Goal: Task Accomplishment & Management: Use online tool/utility

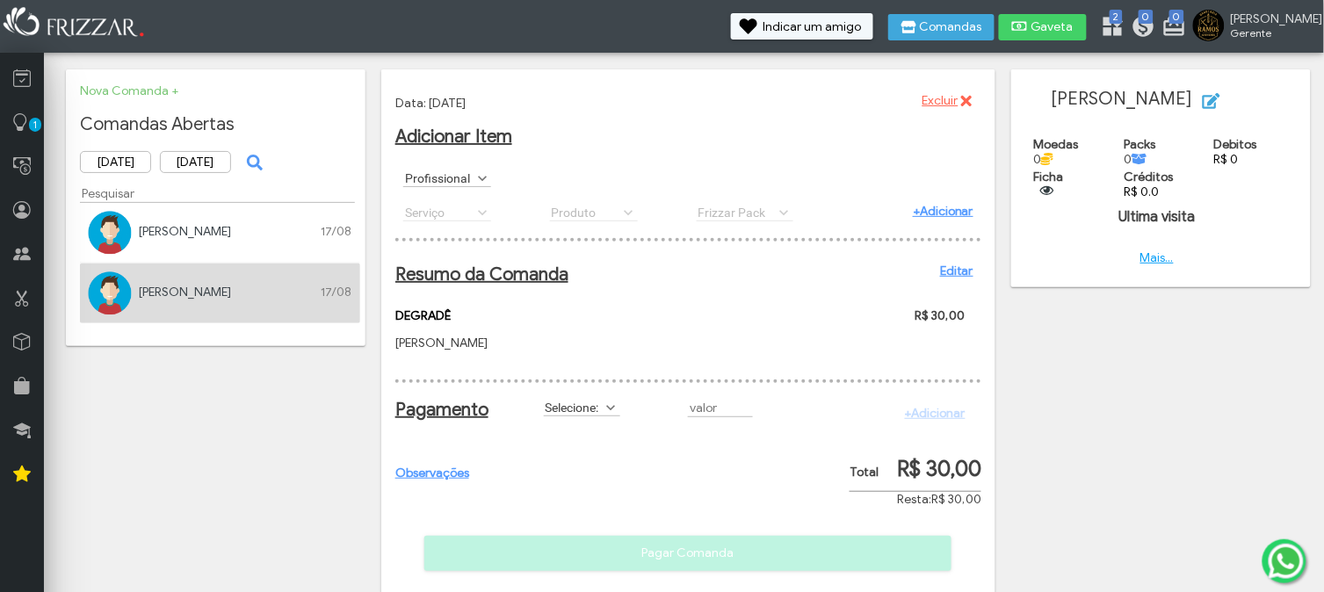
click at [427, 188] on div "Profissional [PERSON_NAME]" at bounding box center [688, 178] width 586 height 33
click at [444, 173] on label "Profissional" at bounding box center [439, 178] width 72 height 17
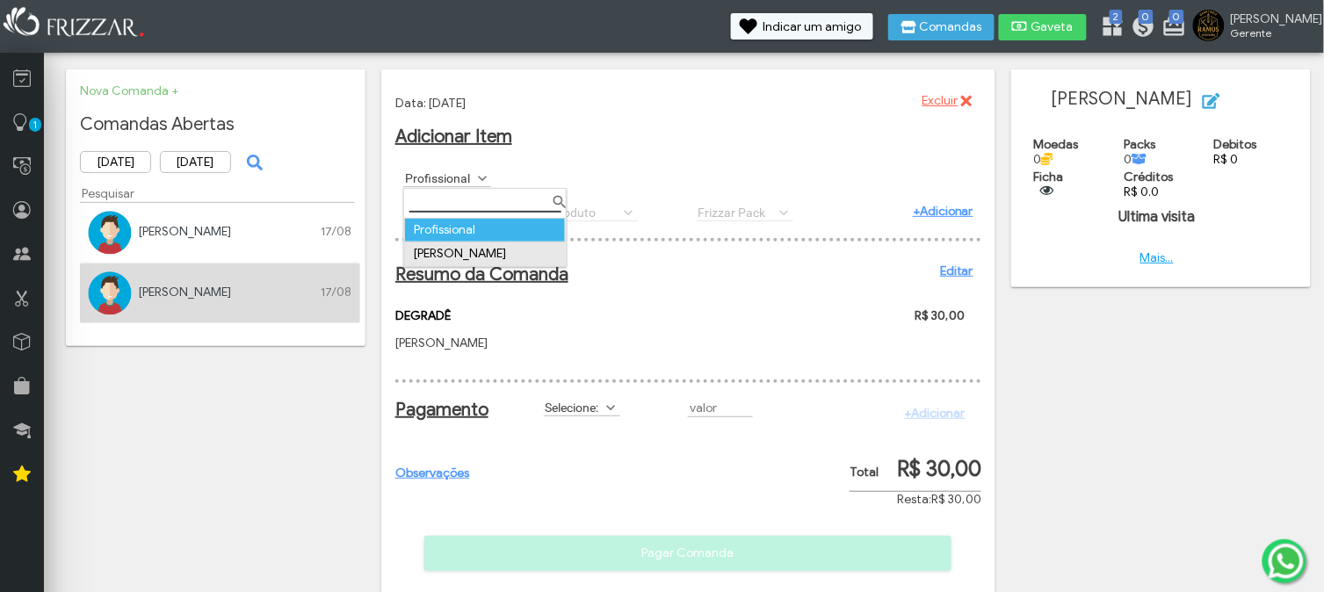
click at [441, 246] on td "[PERSON_NAME]" at bounding box center [485, 254] width 161 height 24
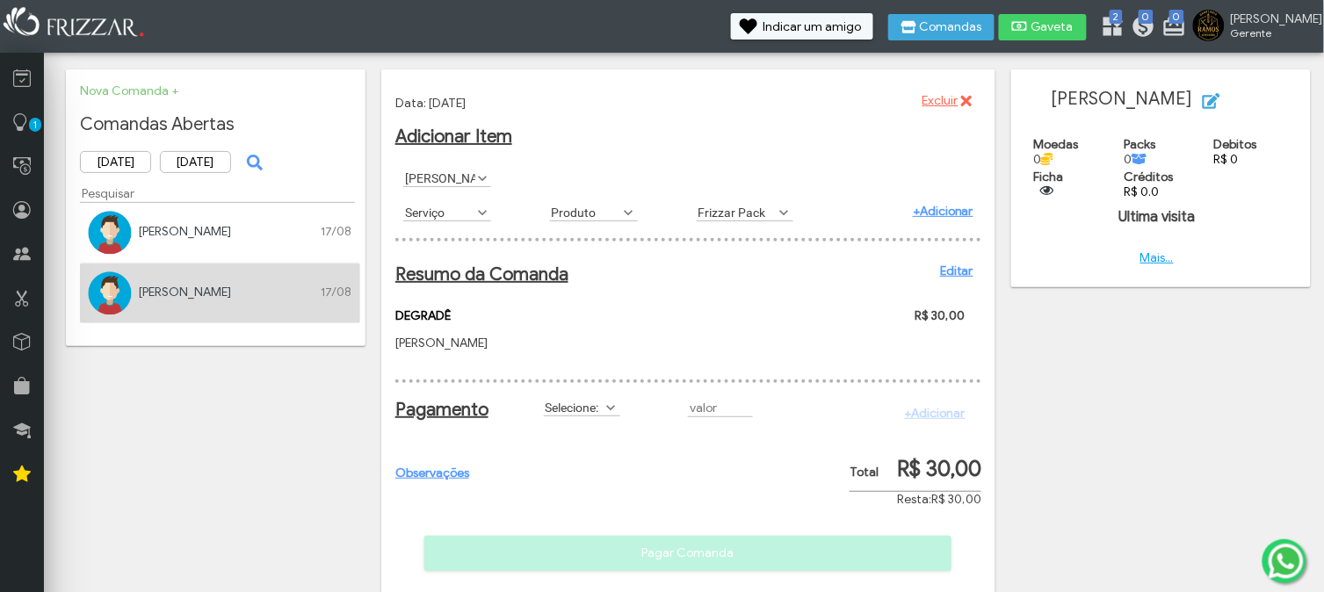
click at [443, 203] on div "Serviço BARBA ALINHAMENTO BARBA TOALHA QUENTE CORTE SOCIAL DEGRADÊ LIMPEZA DE P…" at bounding box center [468, 211] width 147 height 33
click at [442, 211] on label "Serviço" at bounding box center [439, 212] width 72 height 17
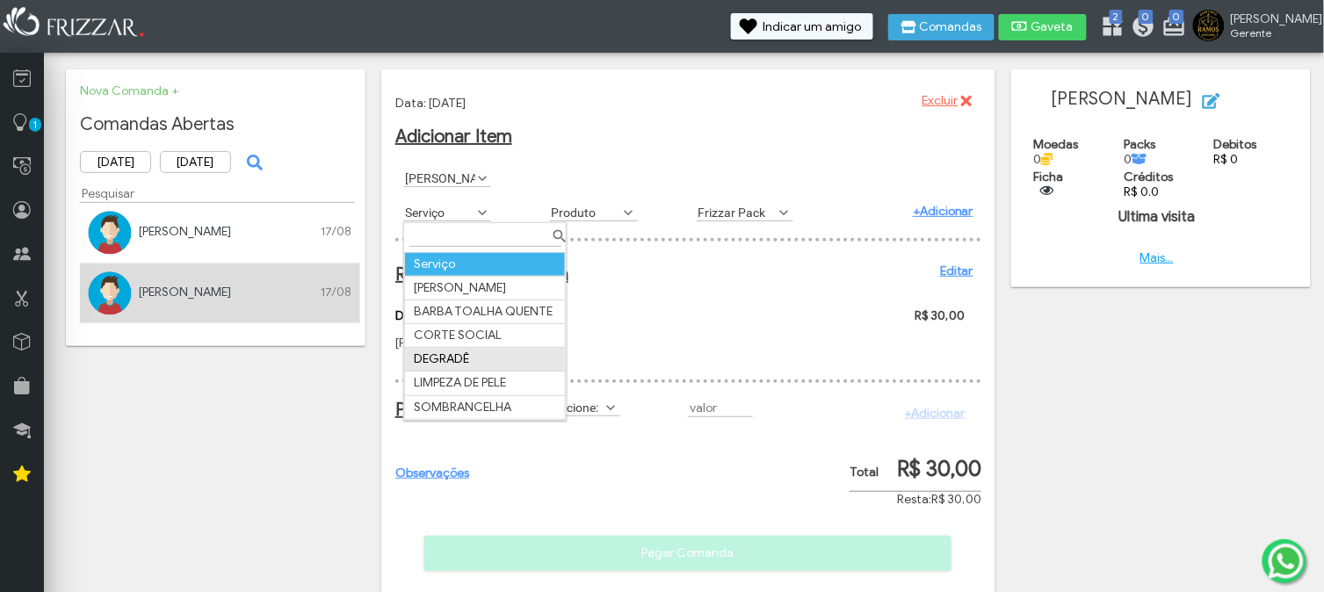
click at [474, 352] on td "DEGRADÊ" at bounding box center [485, 360] width 161 height 24
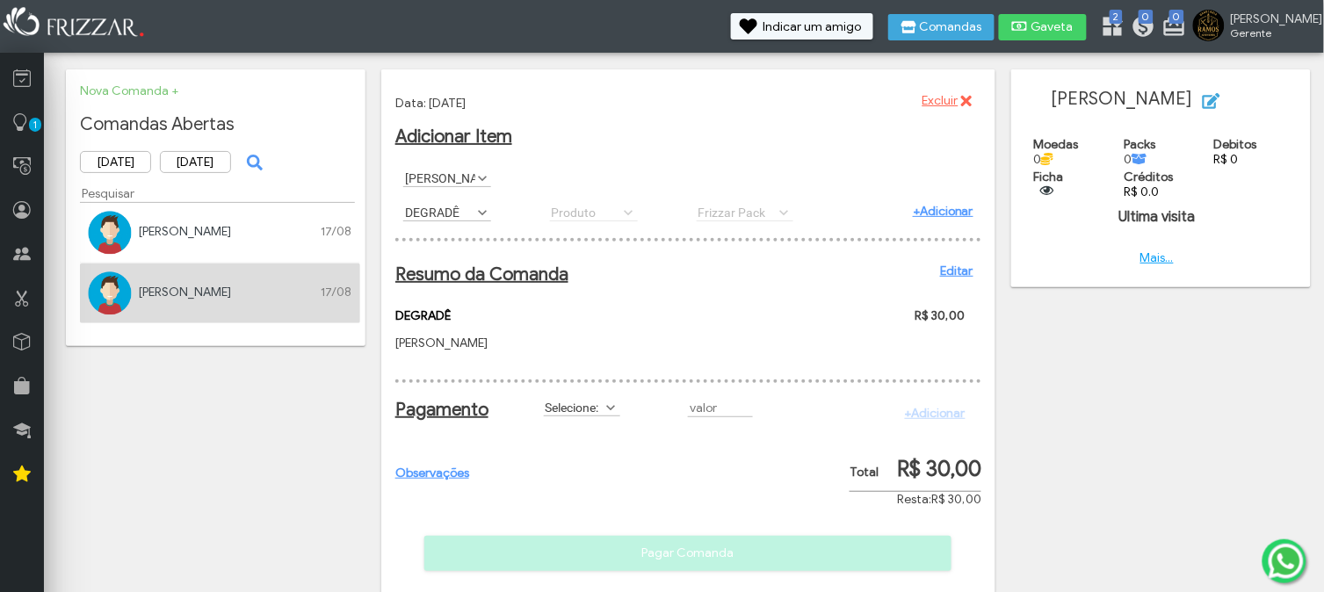
click at [947, 209] on link "+Adicionar" at bounding box center [943, 211] width 61 height 15
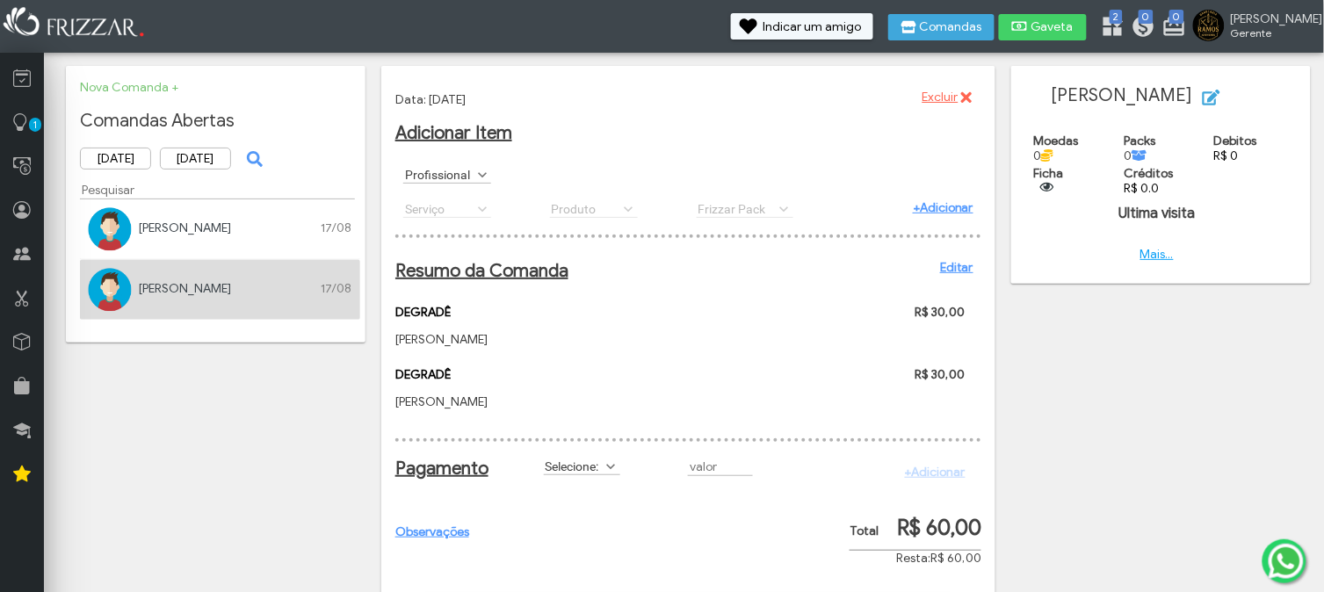
scroll to position [0, 0]
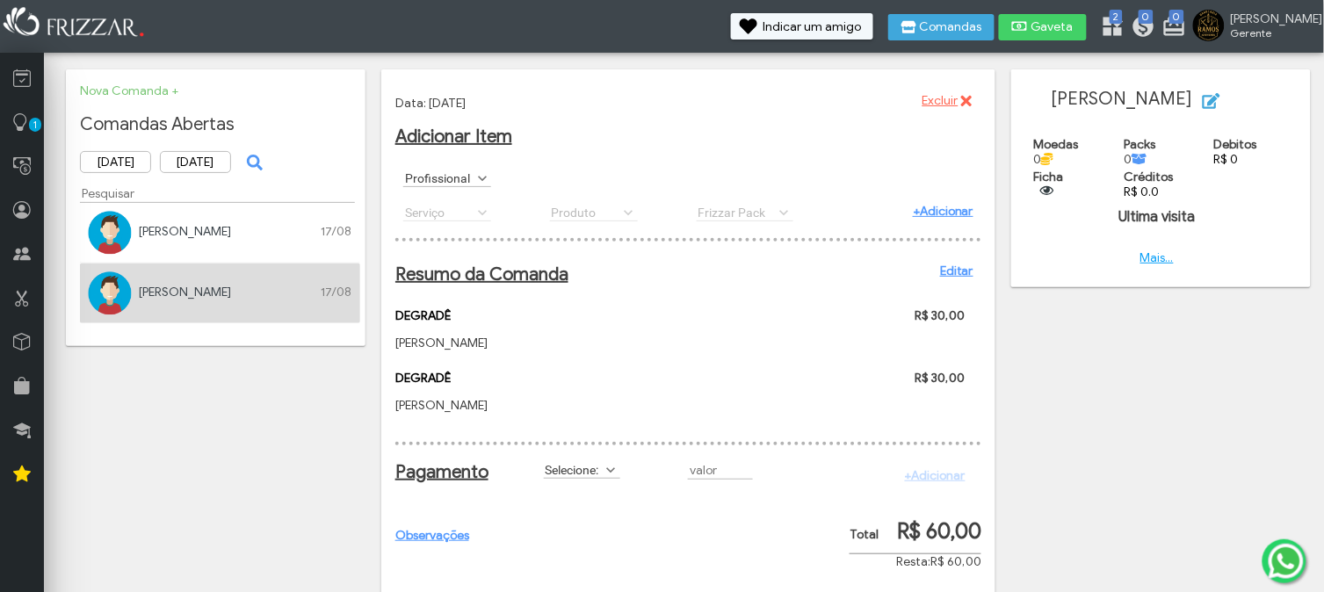
click at [478, 178] on span at bounding box center [482, 179] width 18 height 18
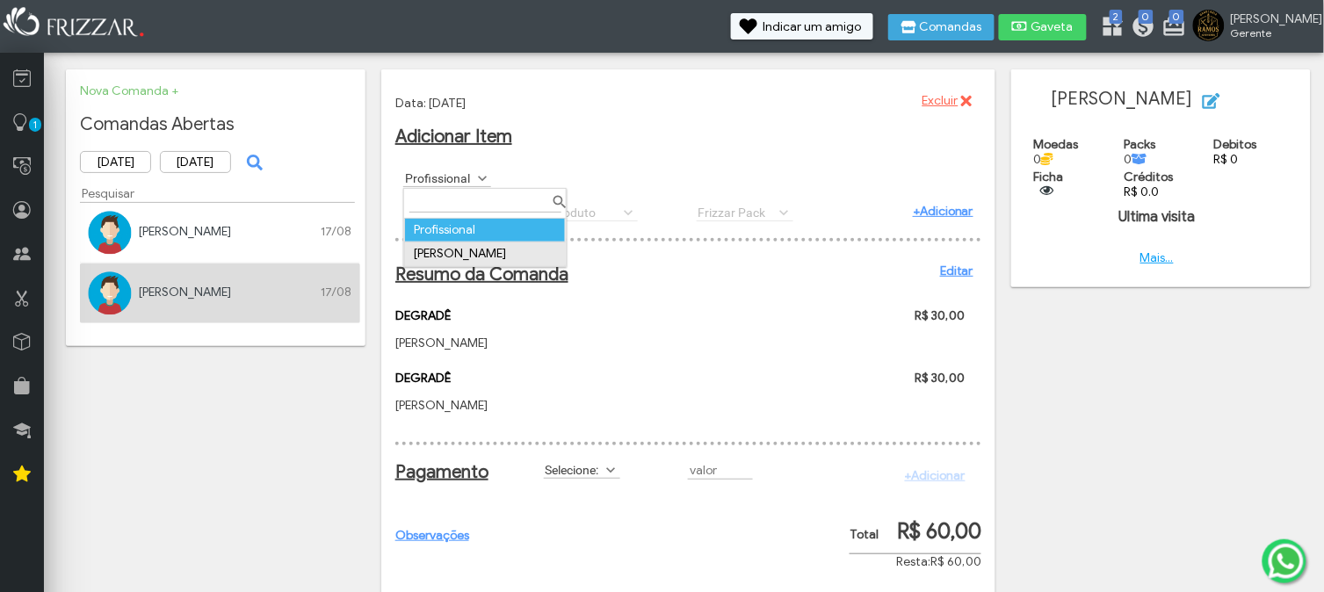
click at [448, 258] on td "[PERSON_NAME]" at bounding box center [485, 254] width 161 height 24
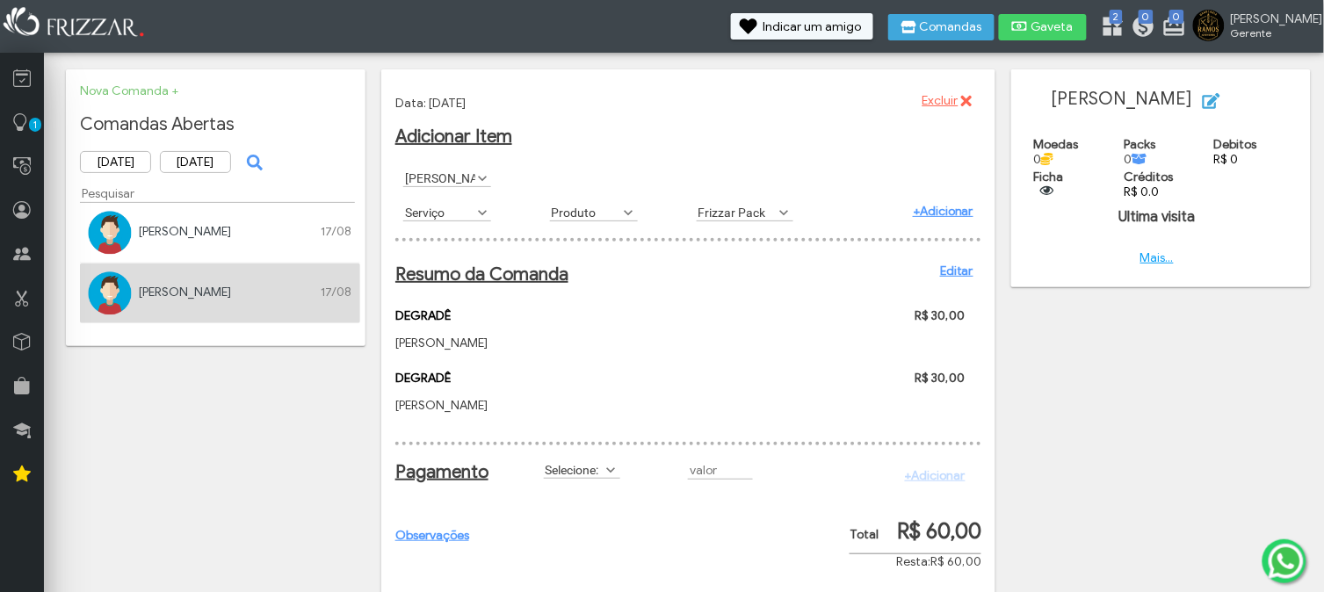
click at [452, 218] on label "Serviço" at bounding box center [439, 212] width 72 height 17
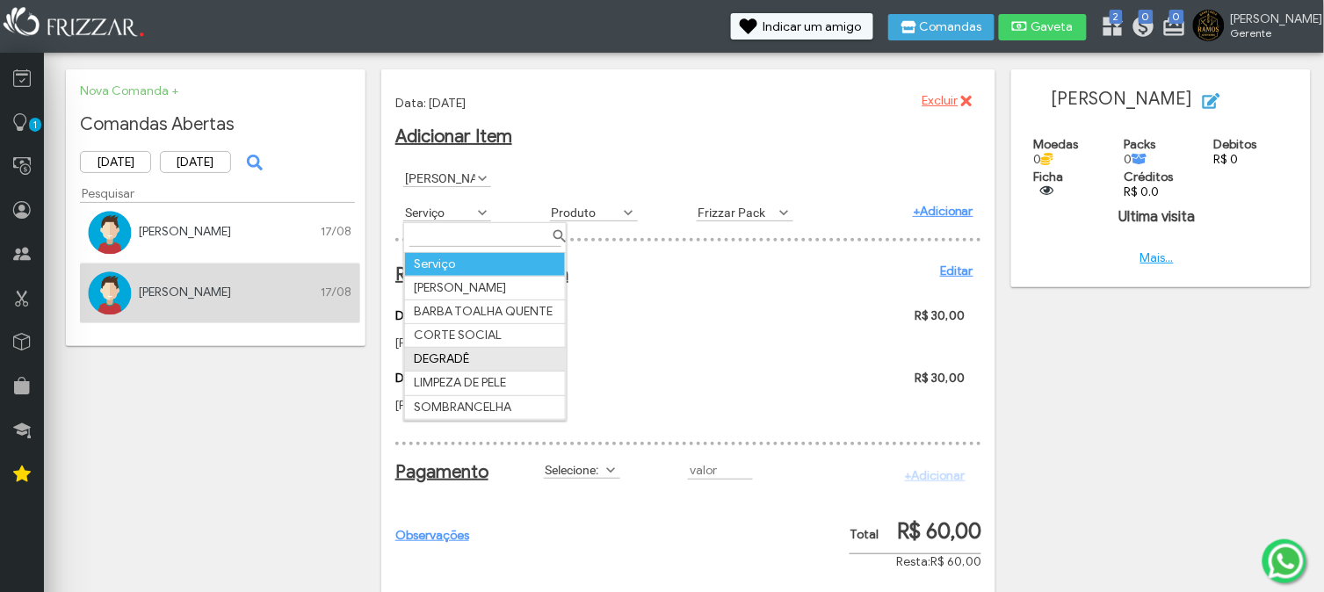
click at [459, 358] on td "DEGRADÊ" at bounding box center [485, 360] width 161 height 24
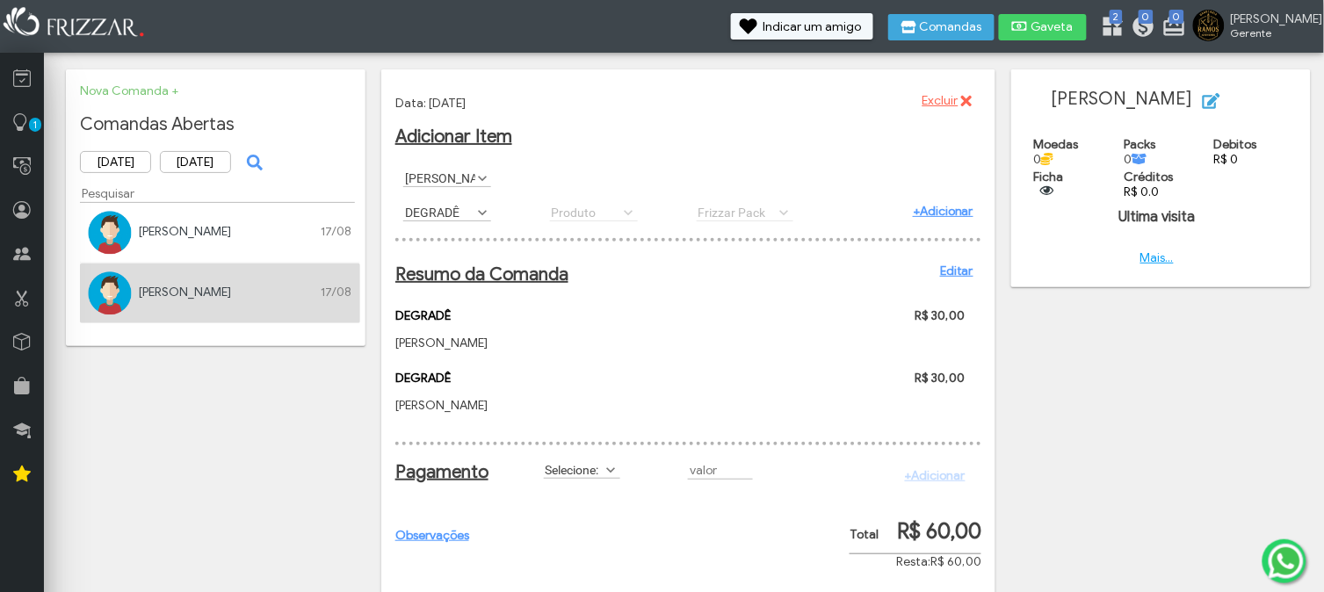
click at [940, 213] on link "+Adicionar" at bounding box center [943, 211] width 61 height 15
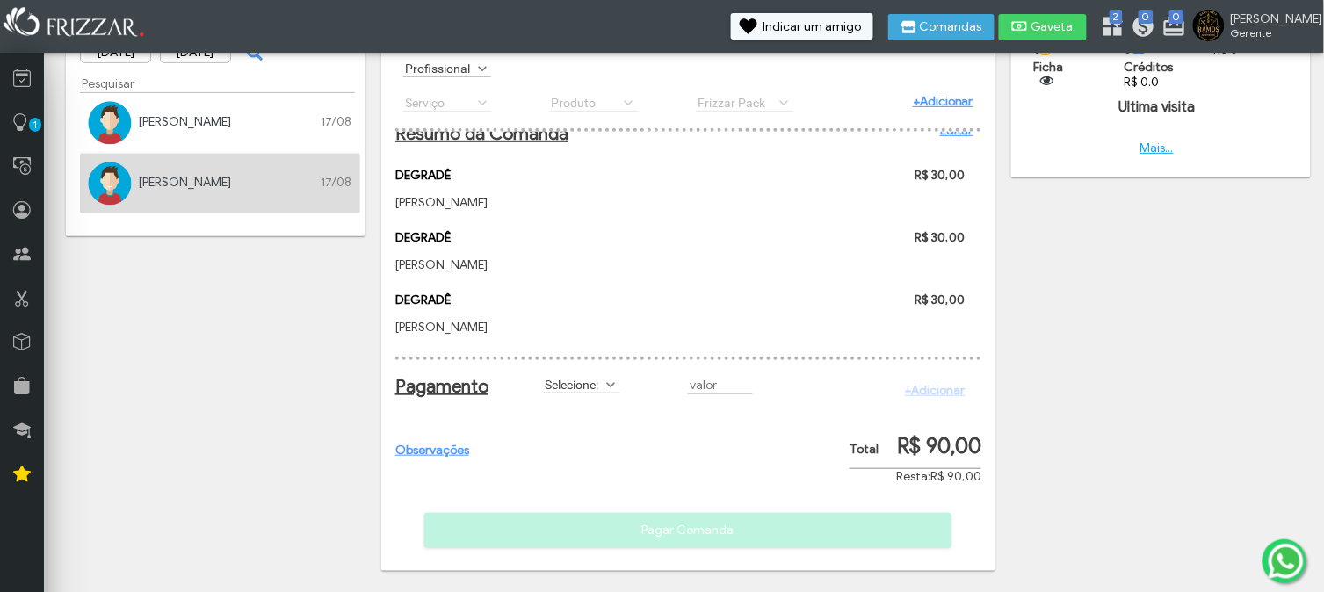
scroll to position [47, 0]
click at [212, 352] on body "ui-button [PERSON_NAME] Minha Conta Home Treinamento Sair" at bounding box center [662, 186] width 1324 height 592
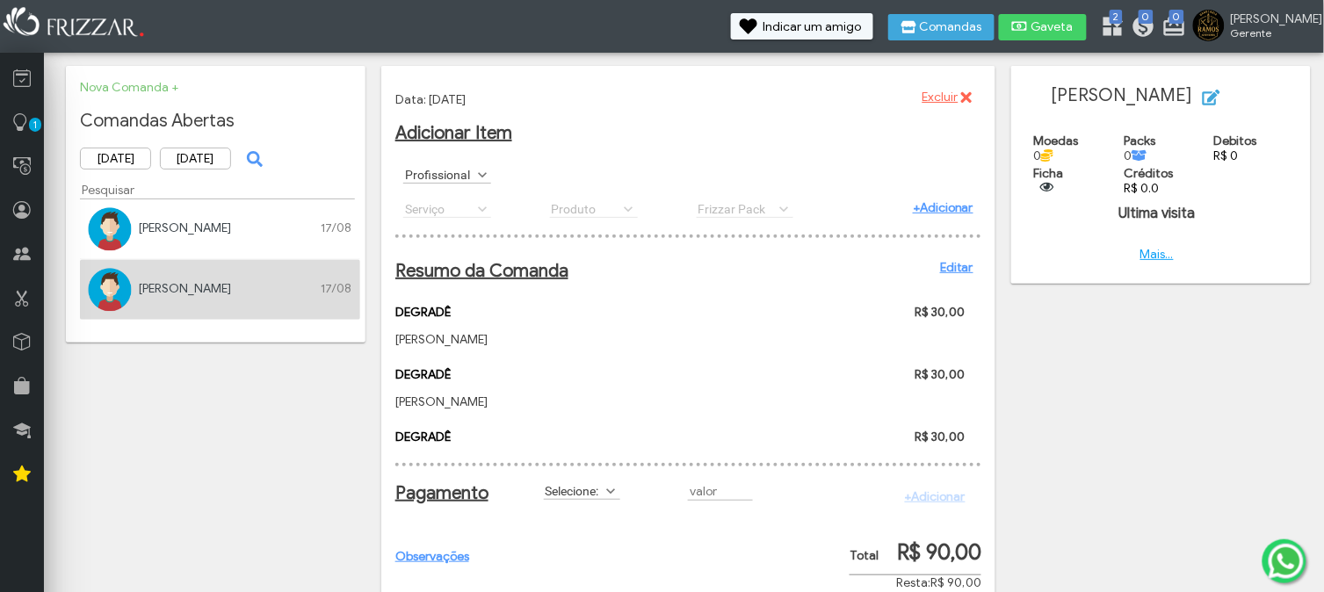
scroll to position [0, 0]
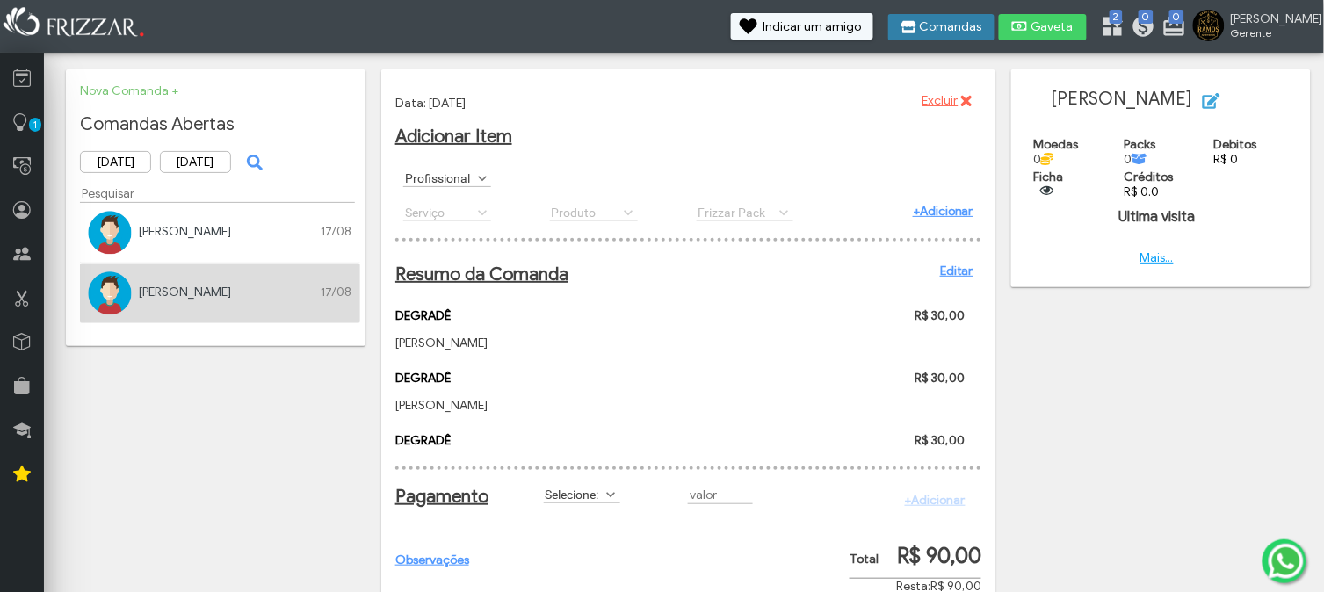
click at [970, 15] on button "Comandas" at bounding box center [941, 27] width 106 height 26
